Goal: Navigation & Orientation: Understand site structure

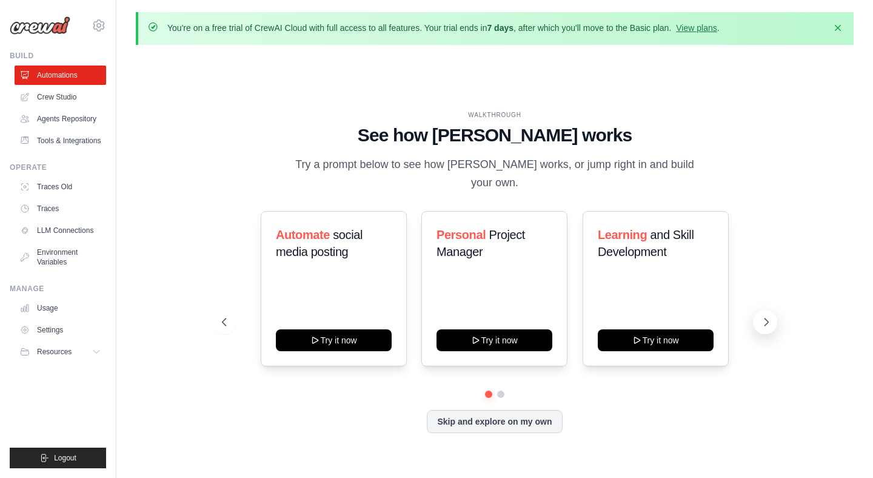
click at [764, 316] on icon at bounding box center [767, 322] width 12 height 12
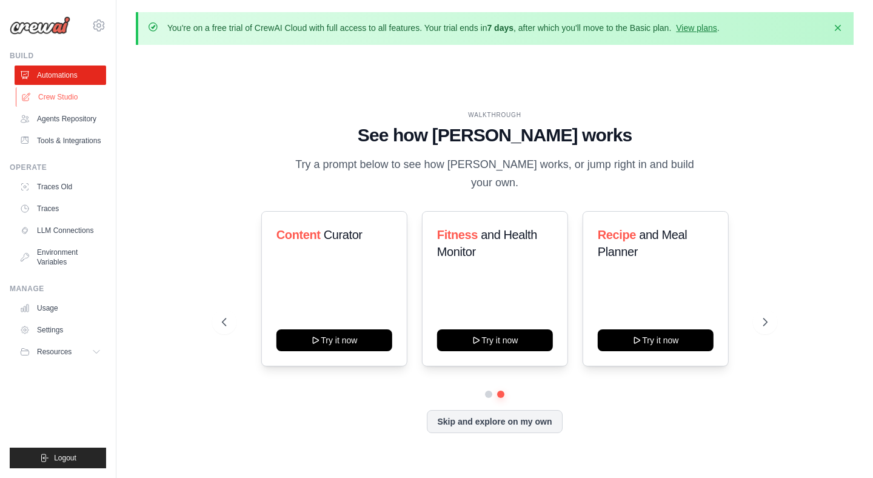
click at [50, 98] on link "Crew Studio" at bounding box center [62, 96] width 92 height 19
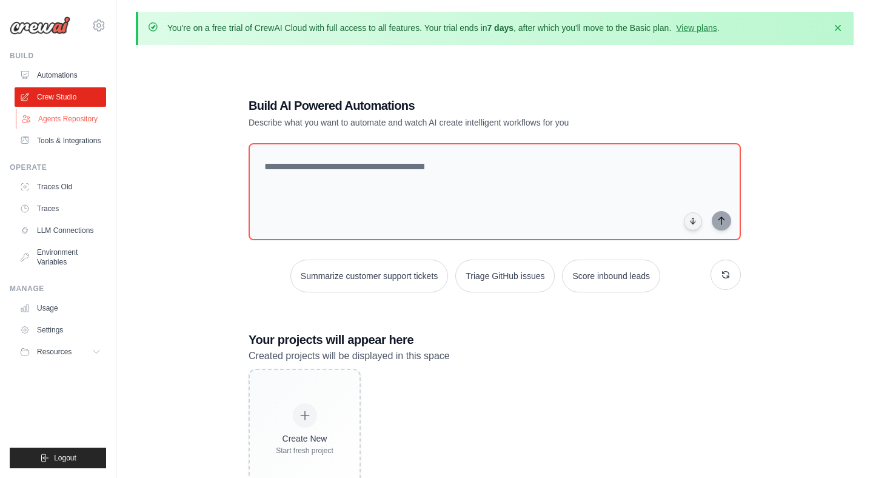
click at [53, 121] on link "Agents Repository" at bounding box center [62, 118] width 92 height 19
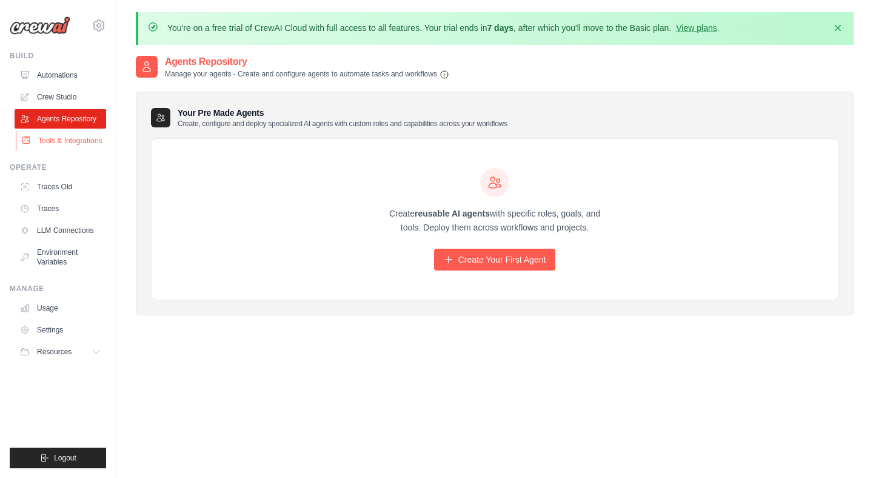
click at [53, 139] on link "Tools & Integrations" at bounding box center [62, 140] width 92 height 19
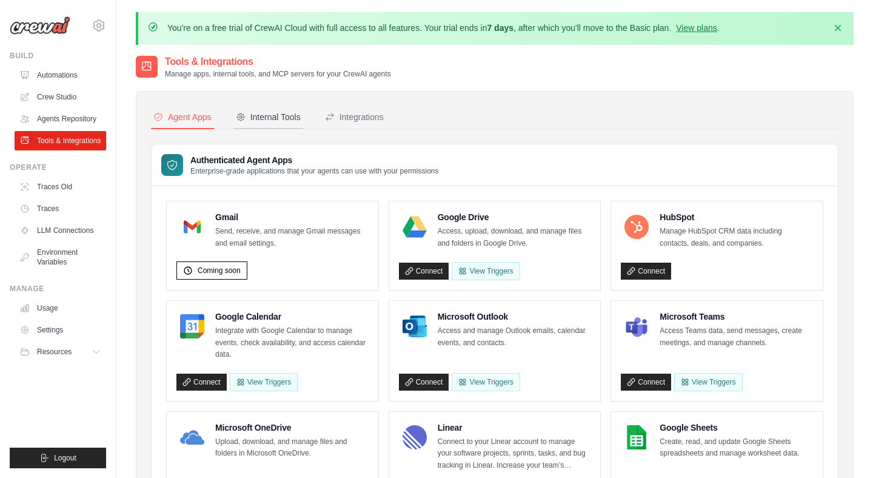
click at [280, 119] on div "Internal Tools" at bounding box center [268, 117] width 65 height 12
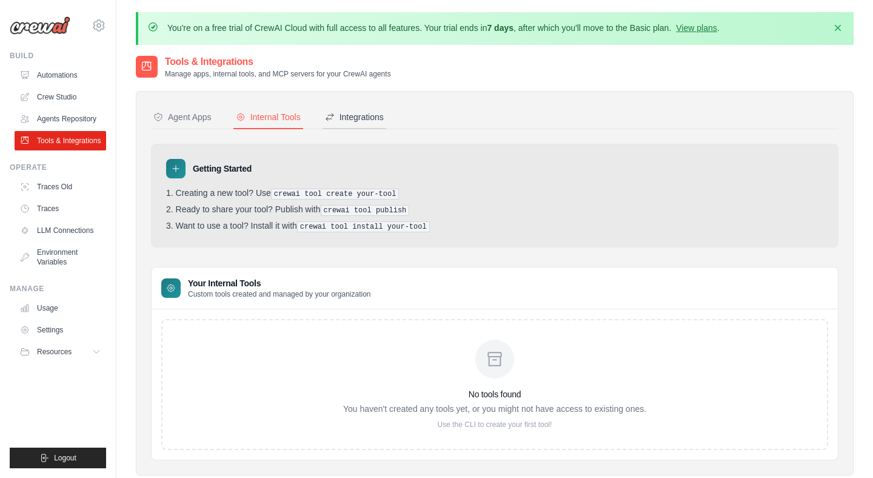
click at [363, 114] on div "Integrations" at bounding box center [354, 117] width 59 height 12
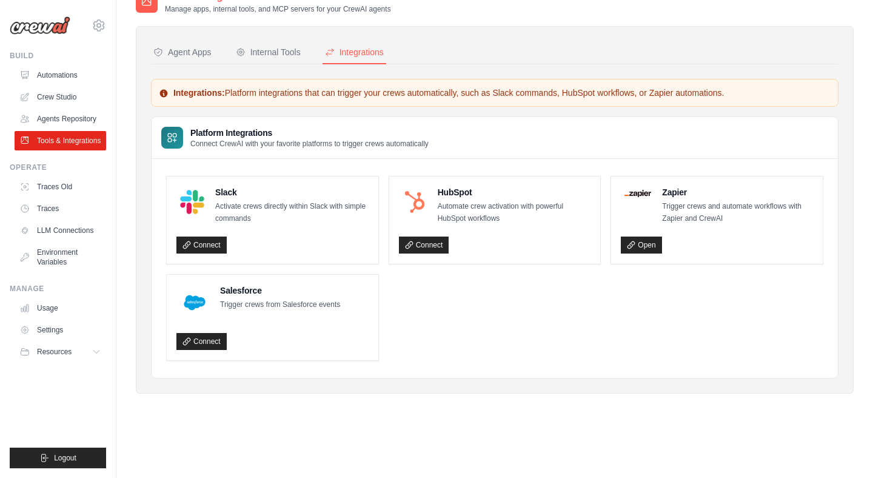
scroll to position [66, 0]
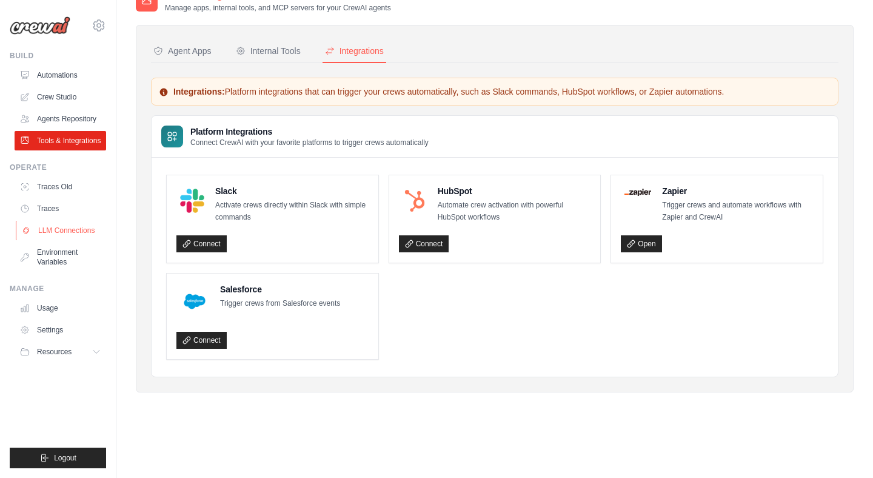
click at [66, 228] on link "LLM Connections" at bounding box center [62, 230] width 92 height 19
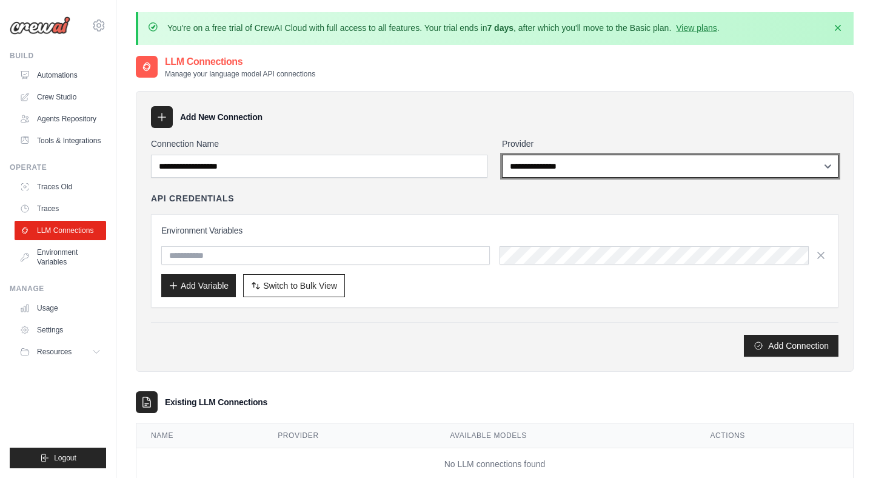
click at [576, 164] on select "**********" at bounding box center [670, 166] width 337 height 23
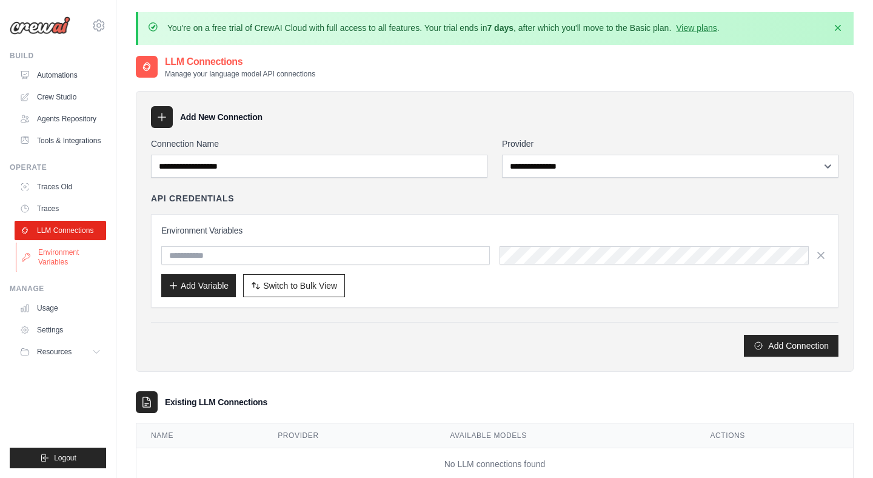
click at [57, 258] on link "Environment Variables" at bounding box center [62, 257] width 92 height 29
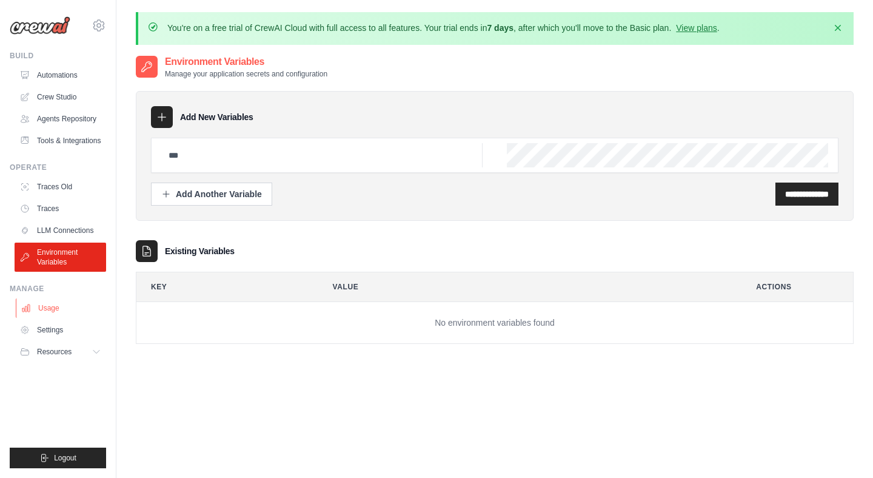
click at [52, 307] on link "Usage" at bounding box center [62, 307] width 92 height 19
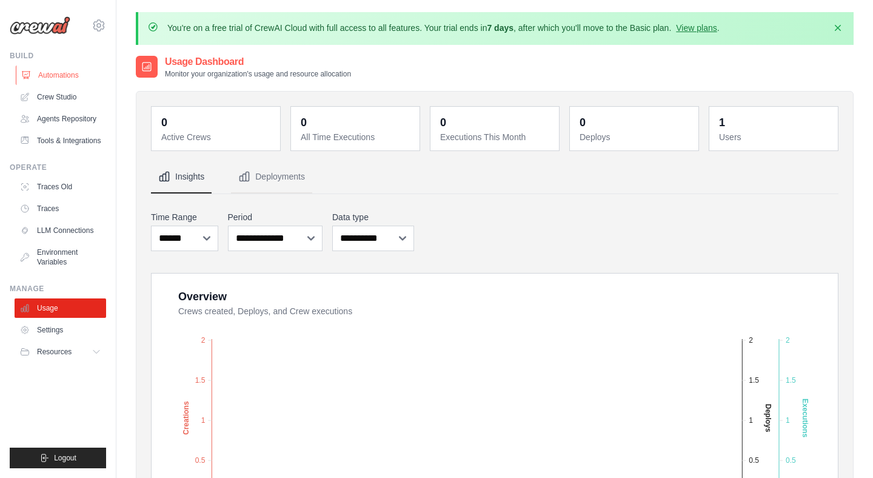
click at [64, 76] on link "Automations" at bounding box center [62, 74] width 92 height 19
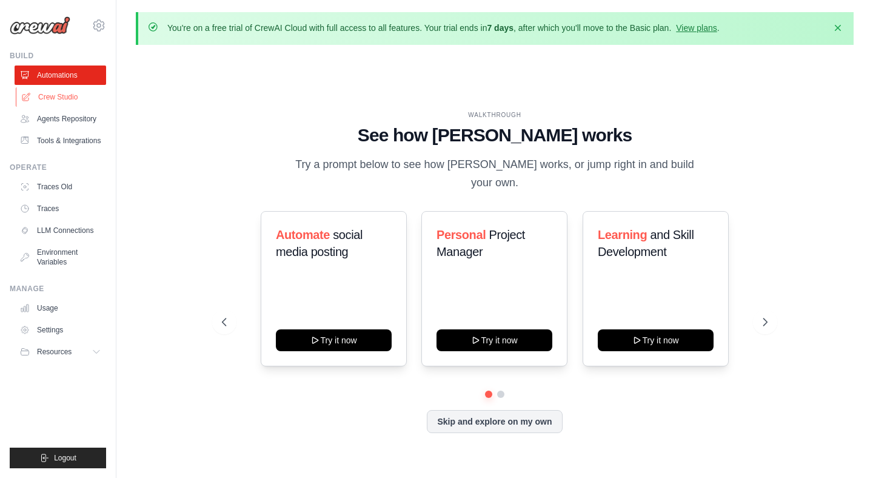
click at [63, 93] on link "Crew Studio" at bounding box center [62, 96] width 92 height 19
